Goal: Task Accomplishment & Management: Use online tool/utility

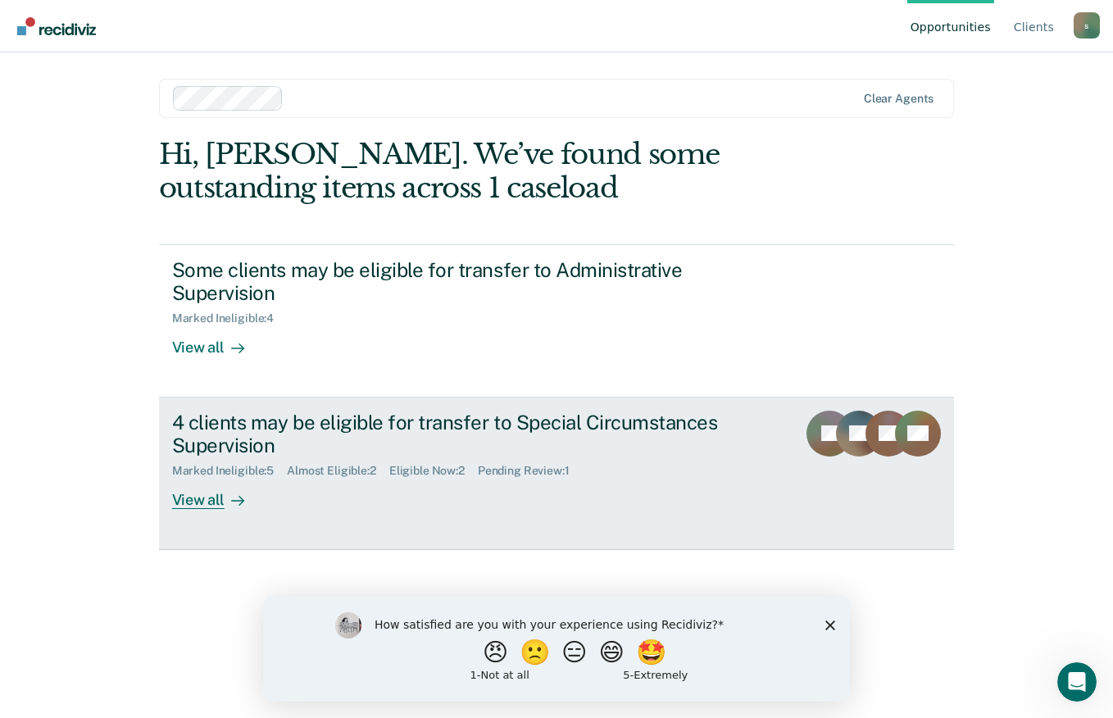
click at [225, 494] on div at bounding box center [235, 500] width 20 height 19
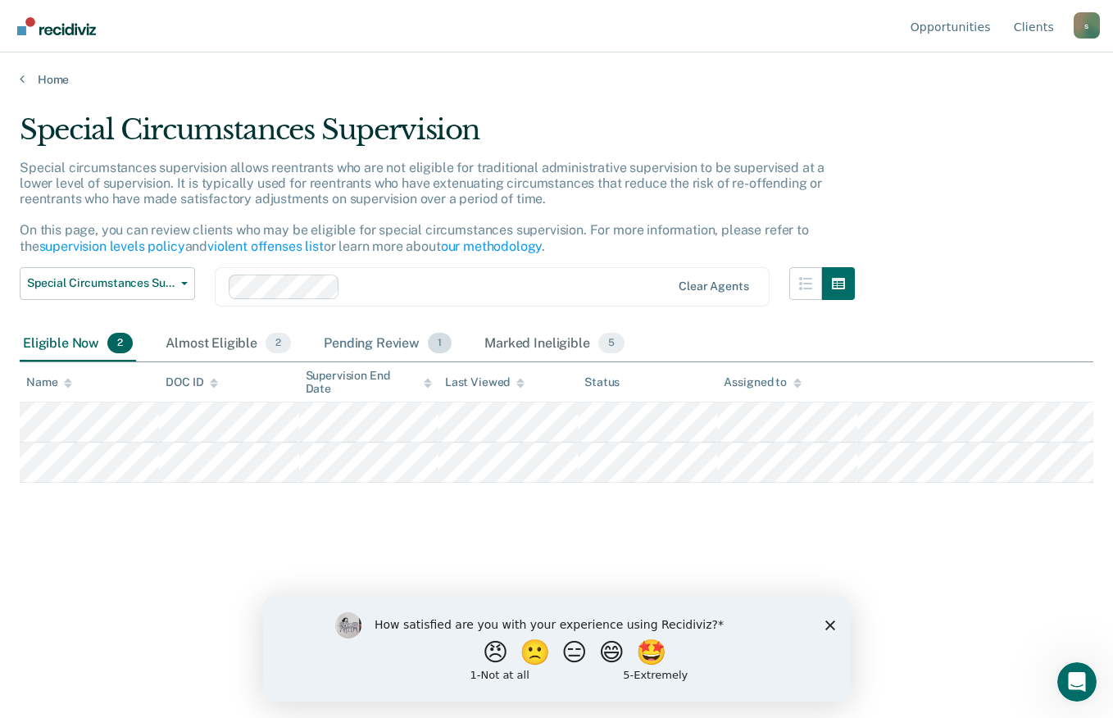
click at [375, 333] on div "Pending Review 1" at bounding box center [388, 344] width 134 height 36
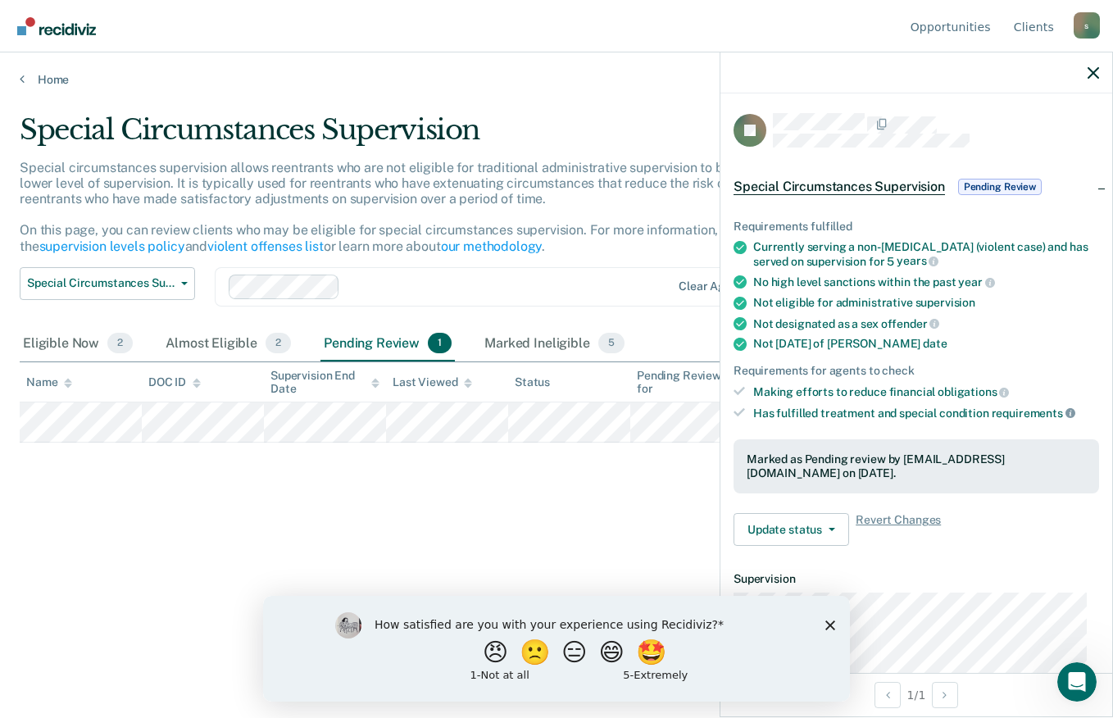
click at [1067, 414] on icon at bounding box center [1071, 413] width 10 height 10
click at [1066, 415] on icon at bounding box center [1071, 413] width 10 height 10
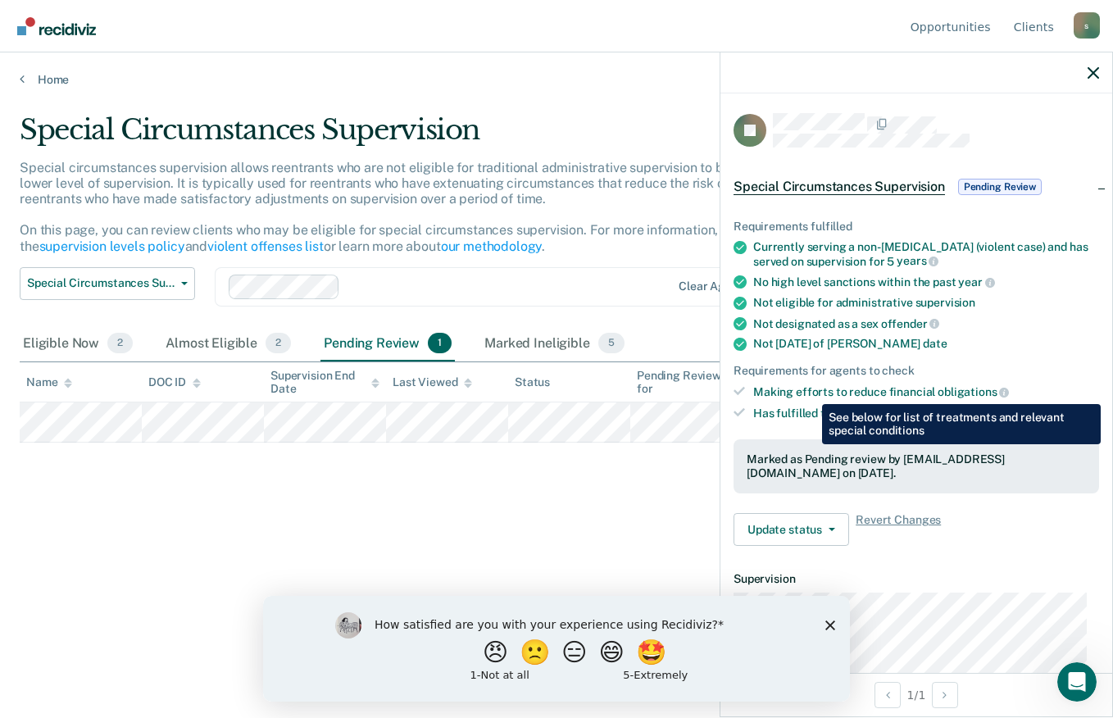
click at [916, 575] on dt "Supervision" at bounding box center [917, 579] width 366 height 14
